Goal: Find specific page/section: Find specific page/section

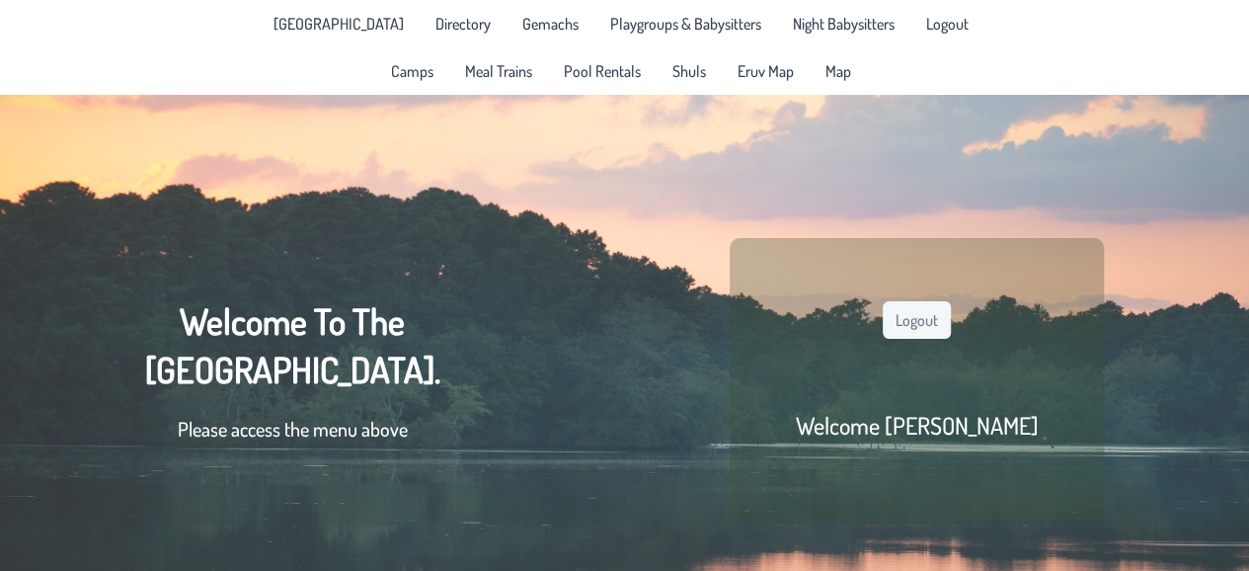
click at [677, 75] on span "Shuls" at bounding box center [689, 71] width 34 height 16
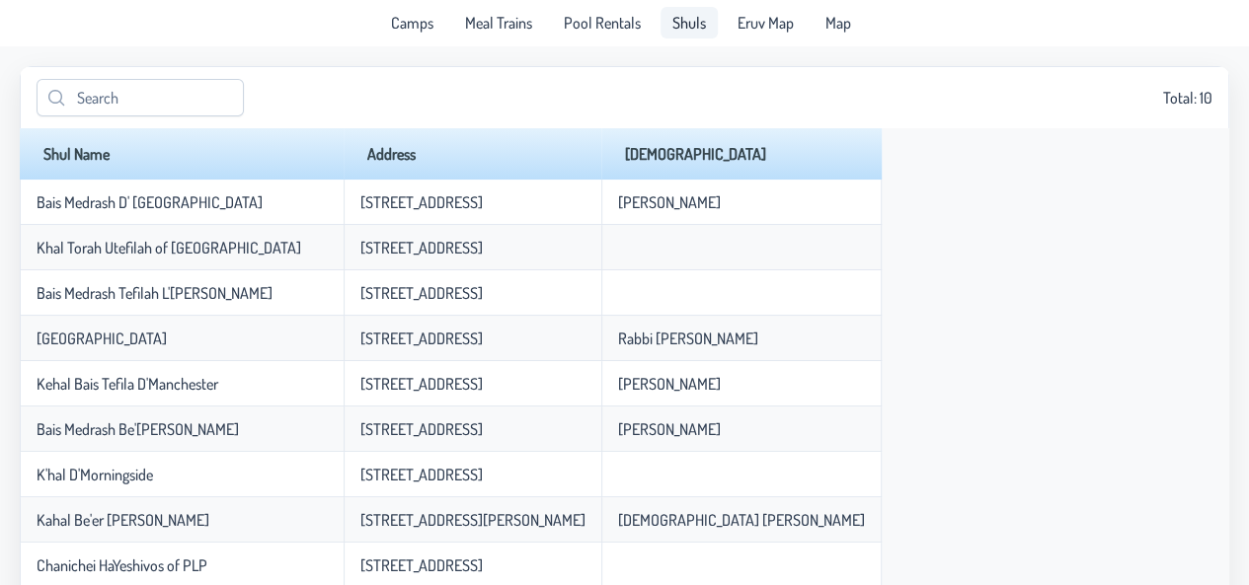
scroll to position [48, 0]
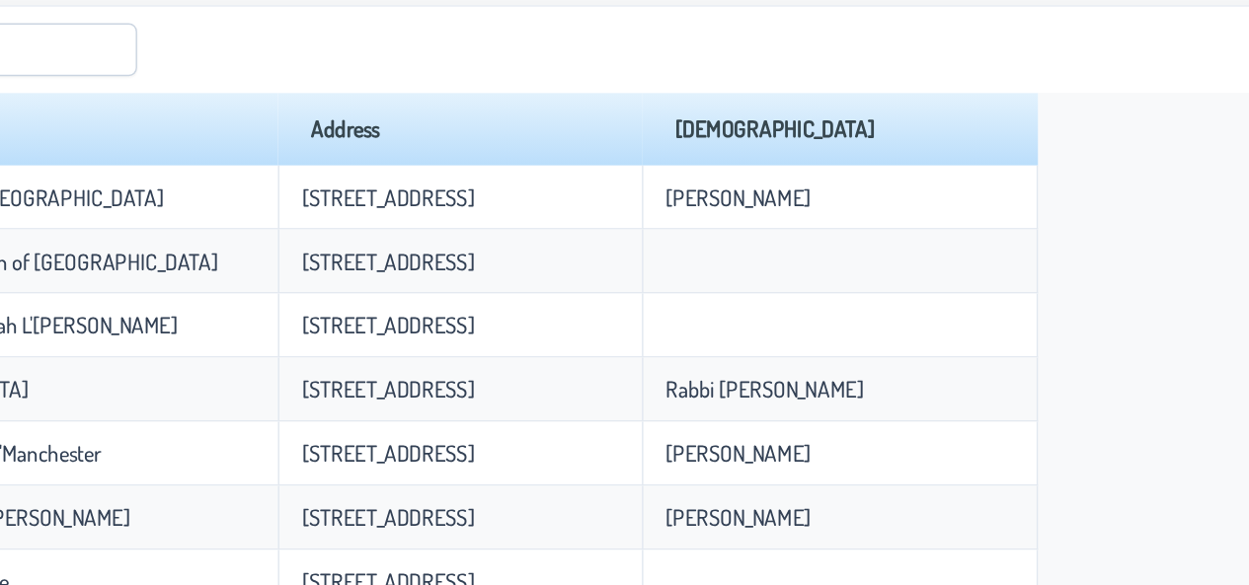
drag, startPoint x: 729, startPoint y: 277, endPoint x: 730, endPoint y: 161, distance: 116.5
click at [730, 161] on div "Shul Name Address Rabbi Bais [GEOGRAPHIC_DATA] [STREET_ADDRESS] [PERSON_NAME] K…" at bounding box center [624, 380] width 1209 height 505
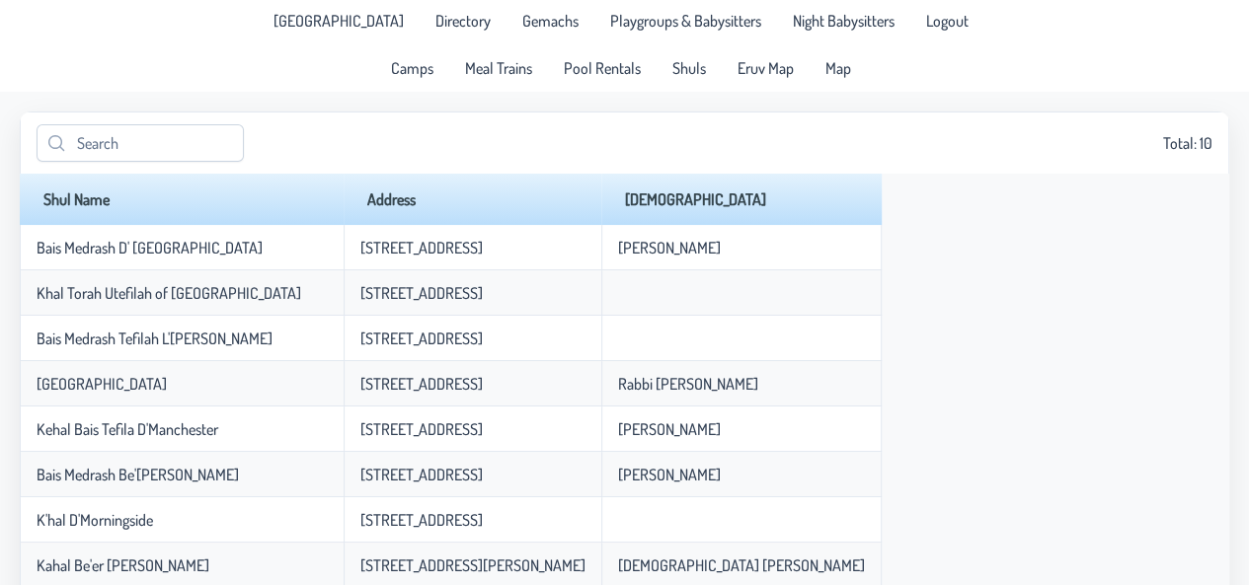
scroll to position [4, 0]
click at [829, 65] on span "Map" at bounding box center [838, 67] width 26 height 16
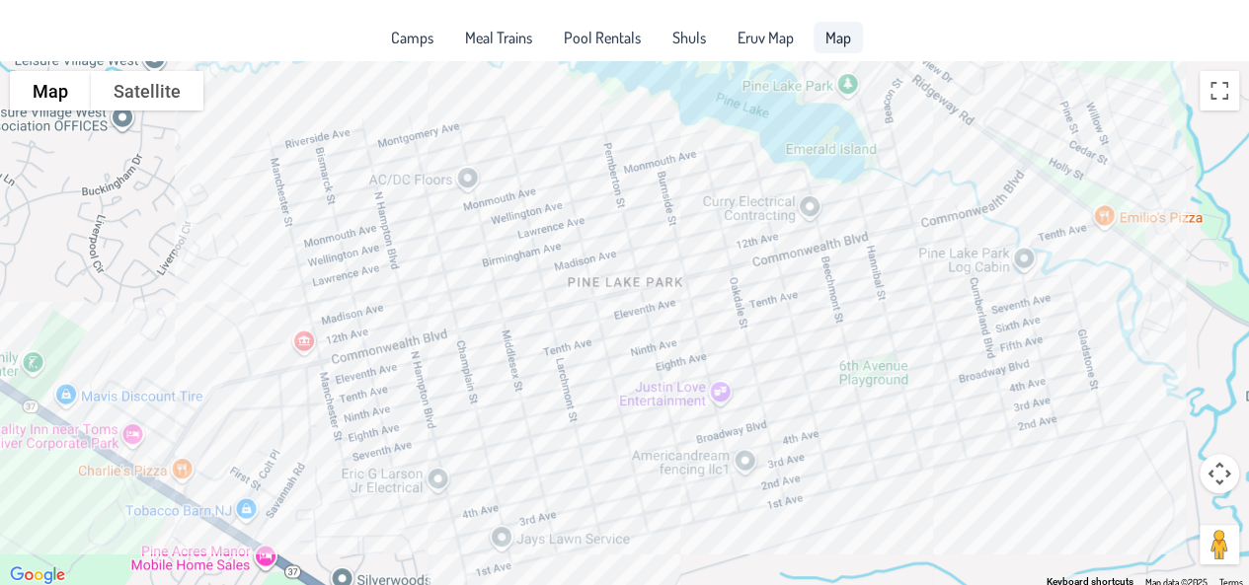
scroll to position [34, 0]
click at [626, 200] on div at bounding box center [624, 324] width 1249 height 527
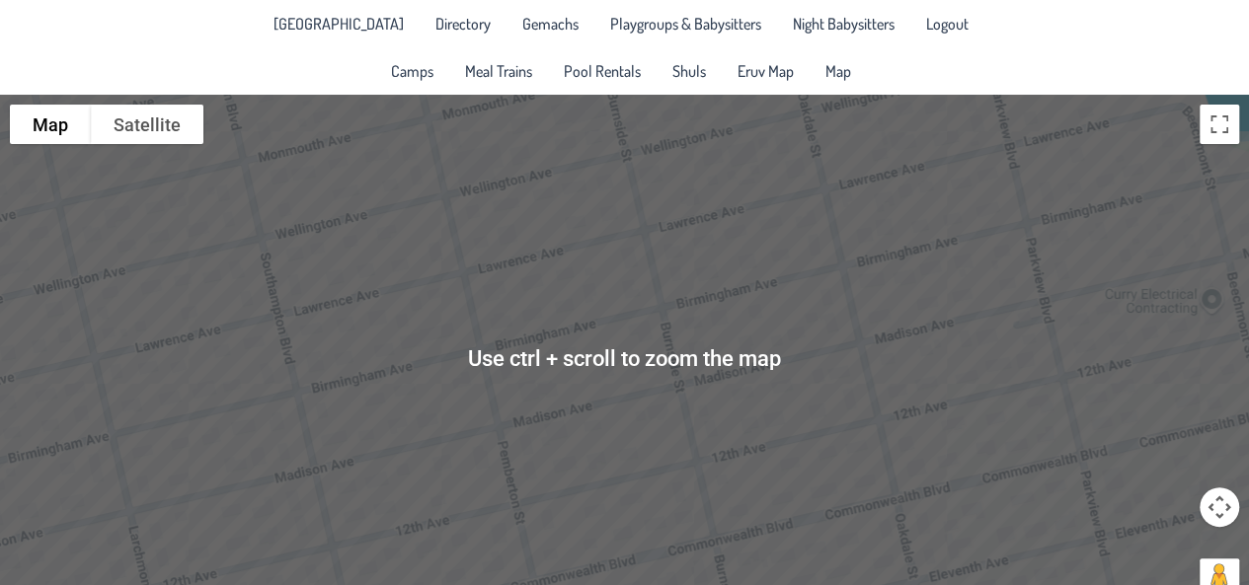
scroll to position [1, 0]
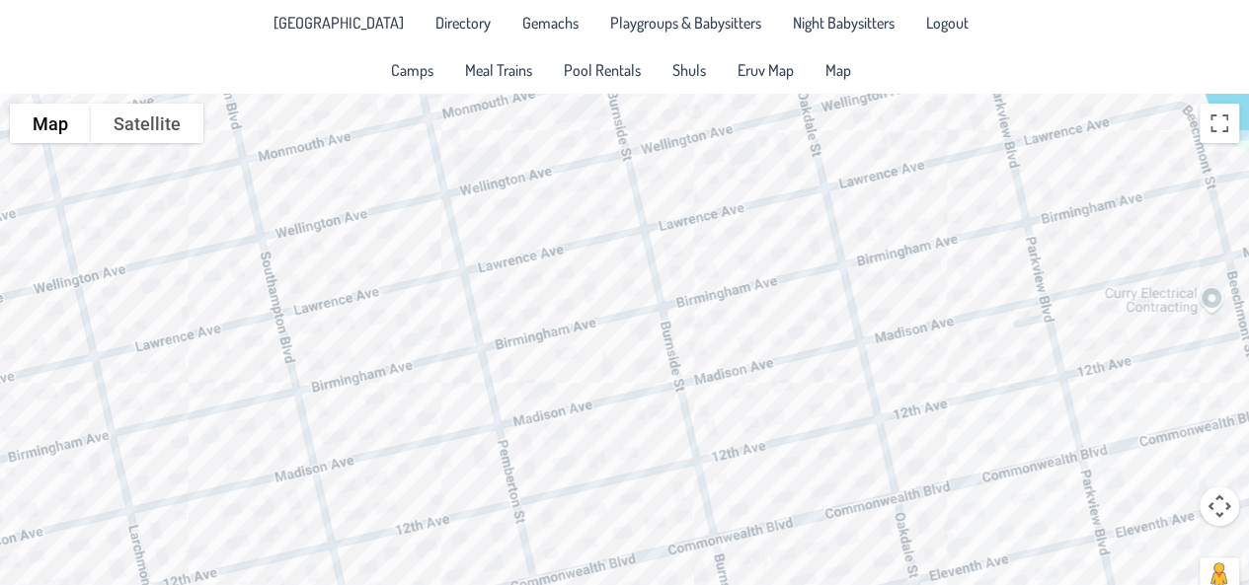
click at [474, 211] on div at bounding box center [624, 357] width 1249 height 527
click at [474, 211] on div at bounding box center [472, 206] width 25 height 12
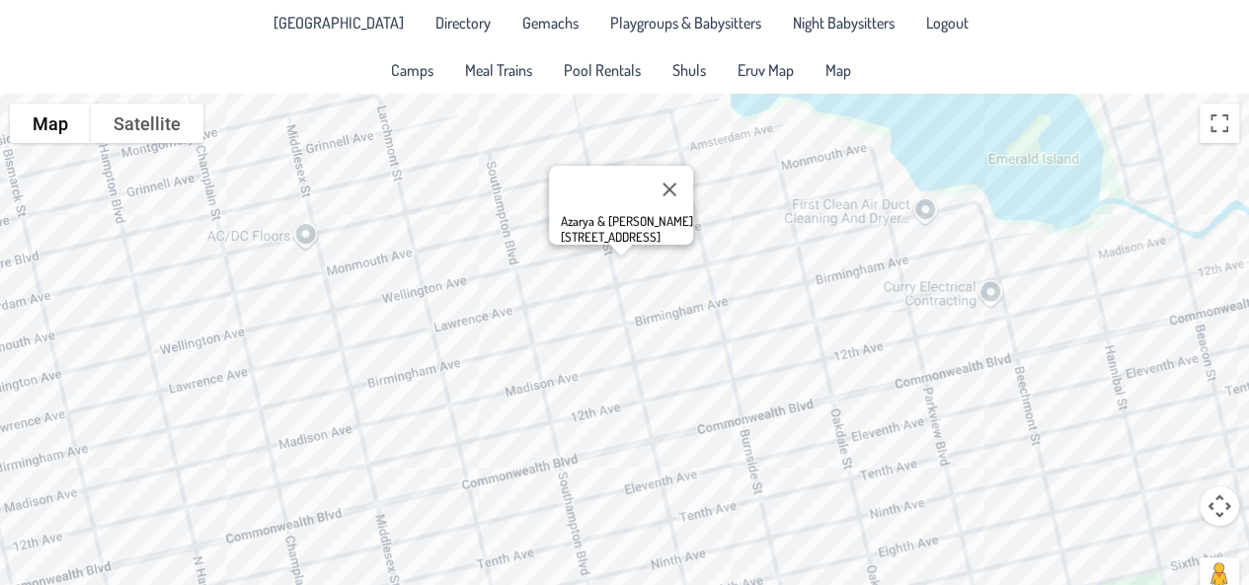
click at [673, 69] on span "Shuls" at bounding box center [689, 70] width 34 height 16
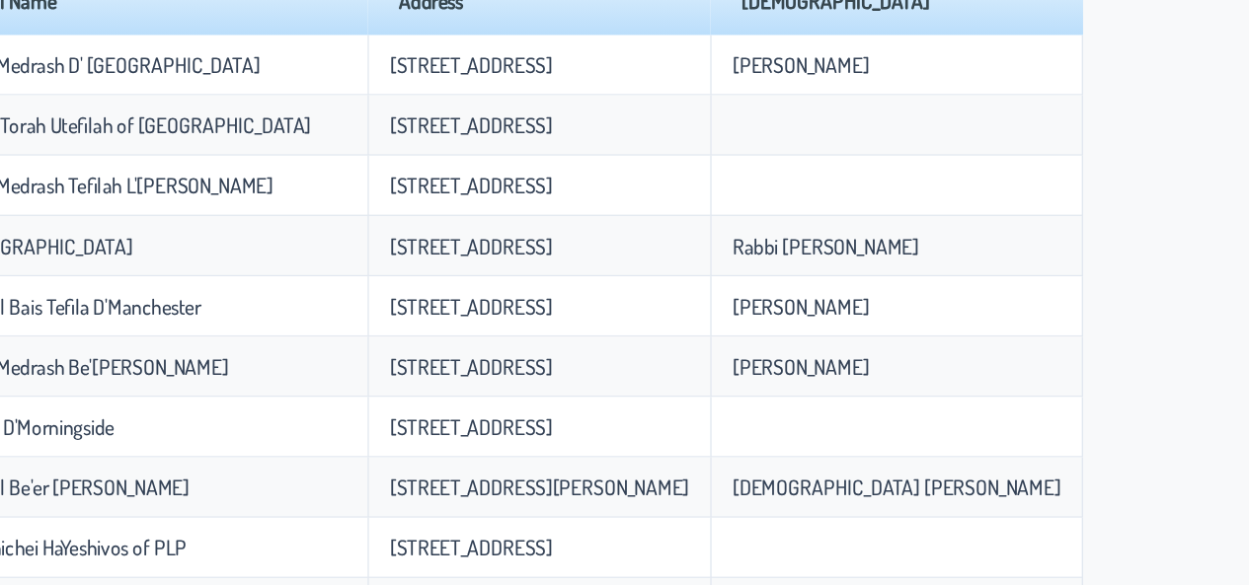
scroll to position [116, 0]
